Goal: Task Accomplishment & Management: Manage account settings

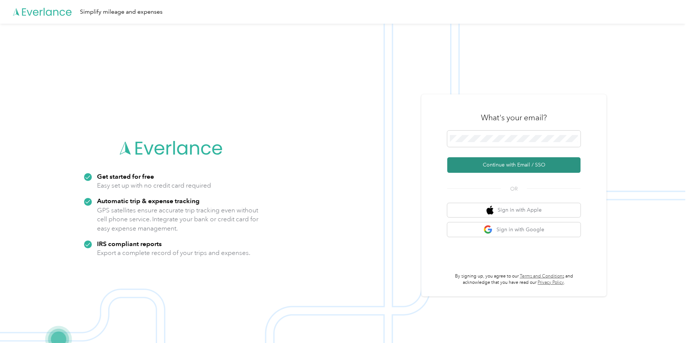
click at [542, 166] on button "Continue with Email / SSO" at bounding box center [513, 165] width 133 height 16
click at [447, 157] on button "Continue with Email / SSO" at bounding box center [513, 165] width 133 height 16
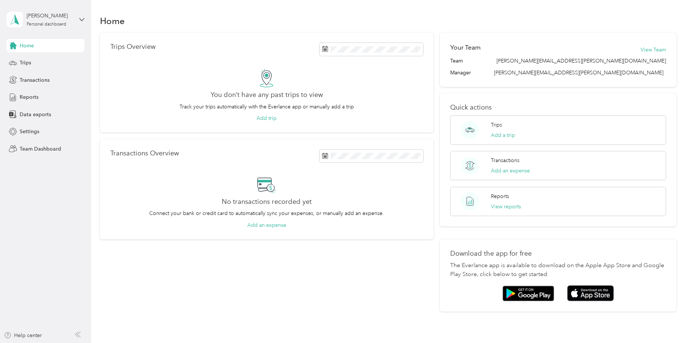
click at [83, 14] on div "Joseph Brittain Personal dashboard" at bounding box center [46, 20] width 78 height 26
click at [48, 62] on div "Team dashboard" at bounding box center [33, 61] width 40 height 8
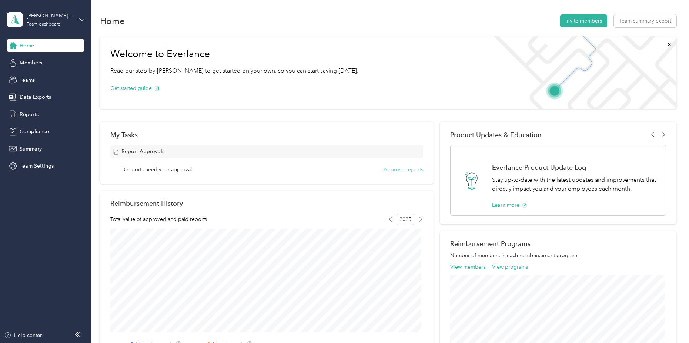
click at [405, 170] on button "Approve reports" at bounding box center [403, 170] width 40 height 8
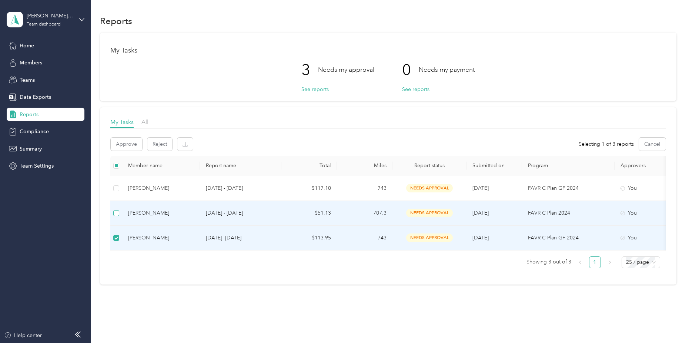
click at [119, 217] on label at bounding box center [116, 213] width 6 height 8
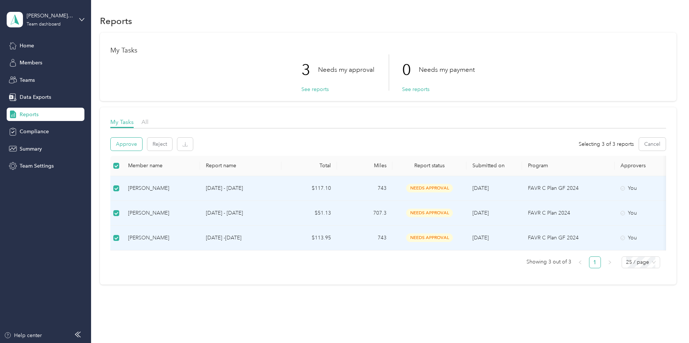
click at [125, 148] on button "Approve" at bounding box center [126, 144] width 31 height 13
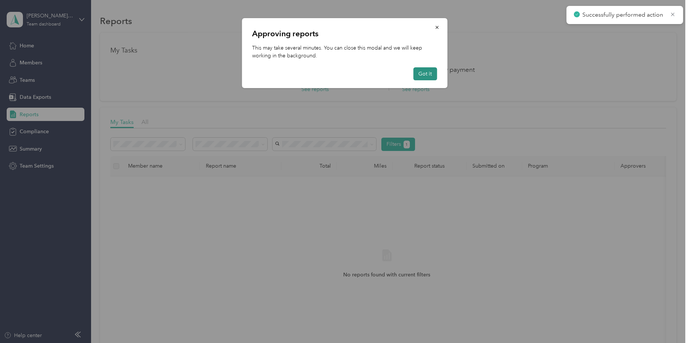
click at [427, 71] on button "Got it" at bounding box center [425, 73] width 24 height 13
